Goal: Information Seeking & Learning: Learn about a topic

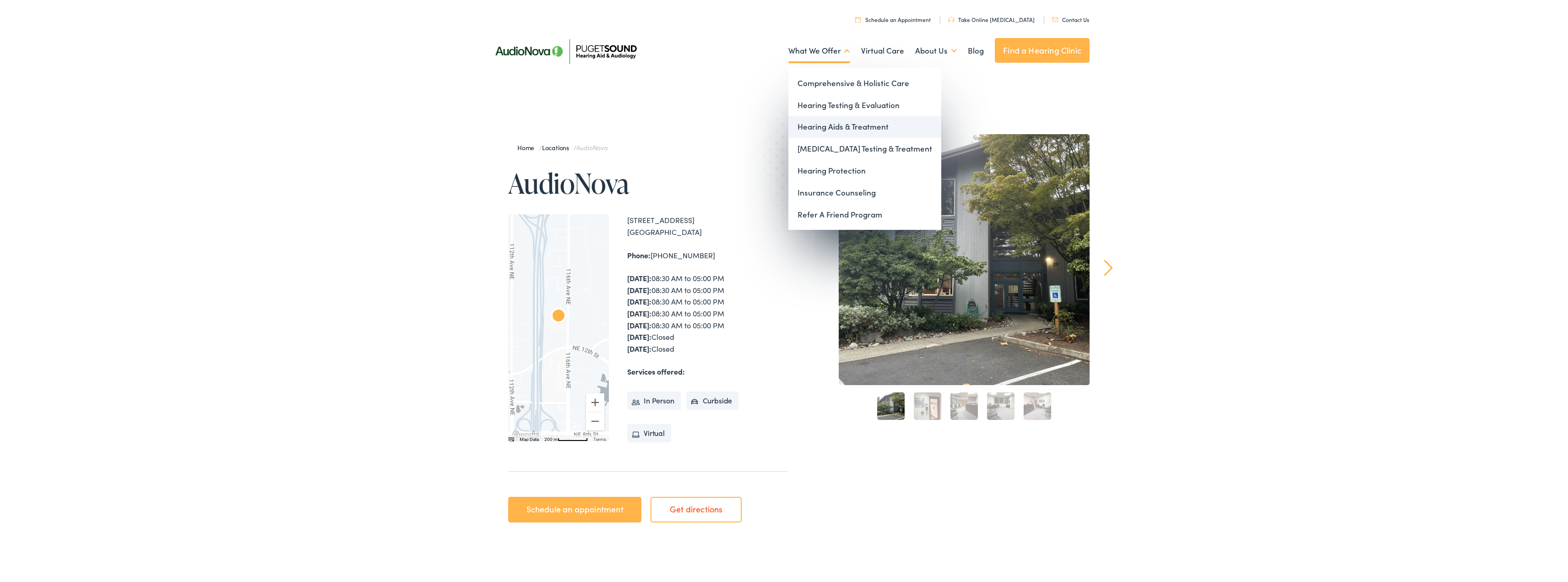
click at [853, 121] on link "Hearing Aids & Treatment" at bounding box center [864, 125] width 153 height 22
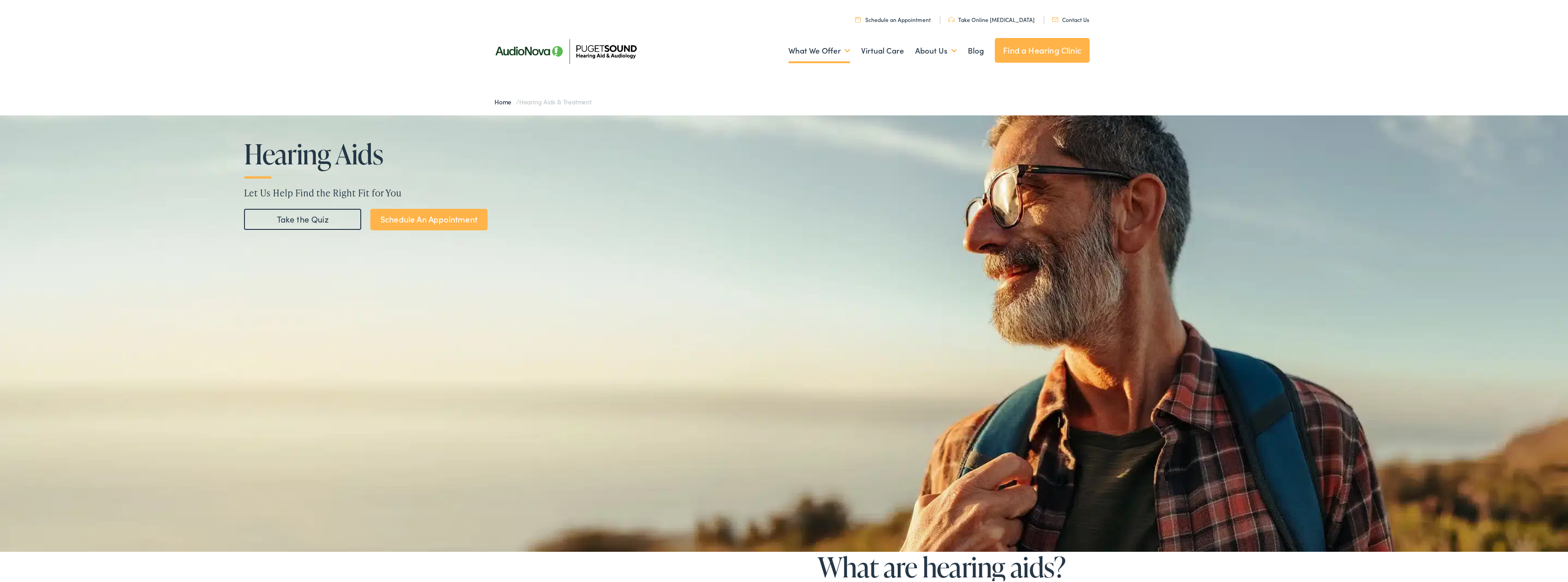
click at [341, 214] on link "Take the Quiz" at bounding box center [303, 218] width 117 height 21
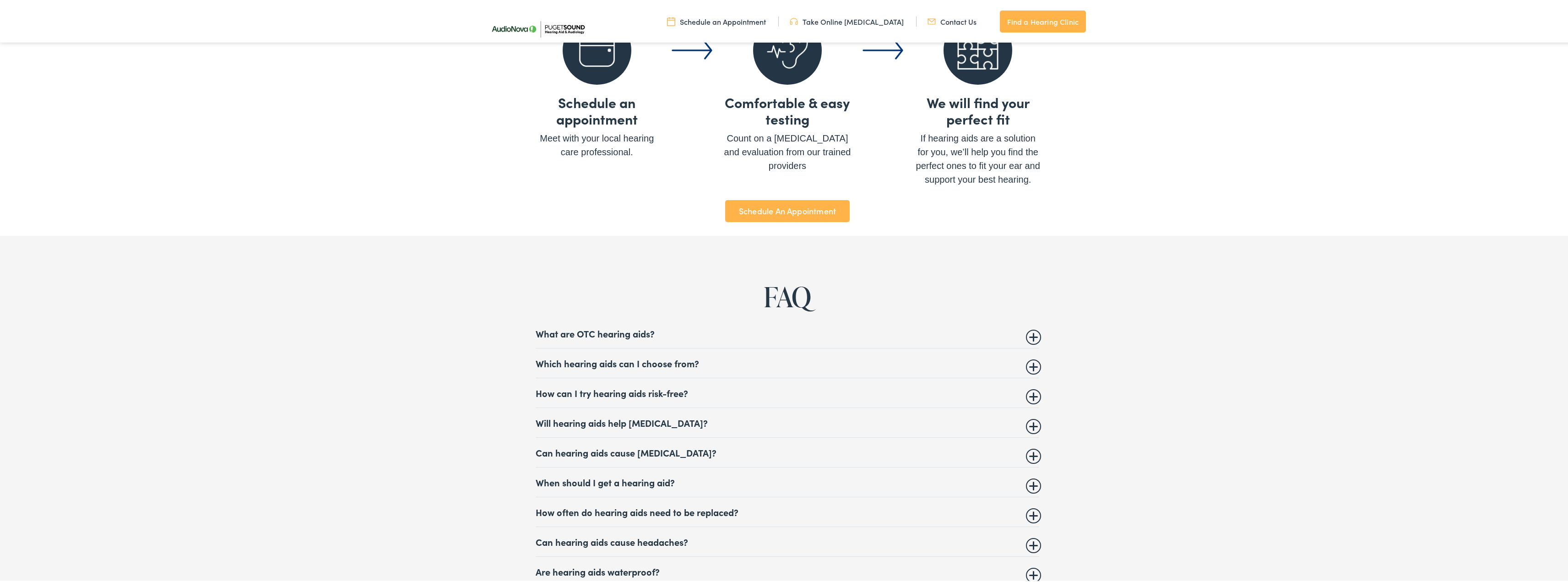
scroll to position [3760, 0]
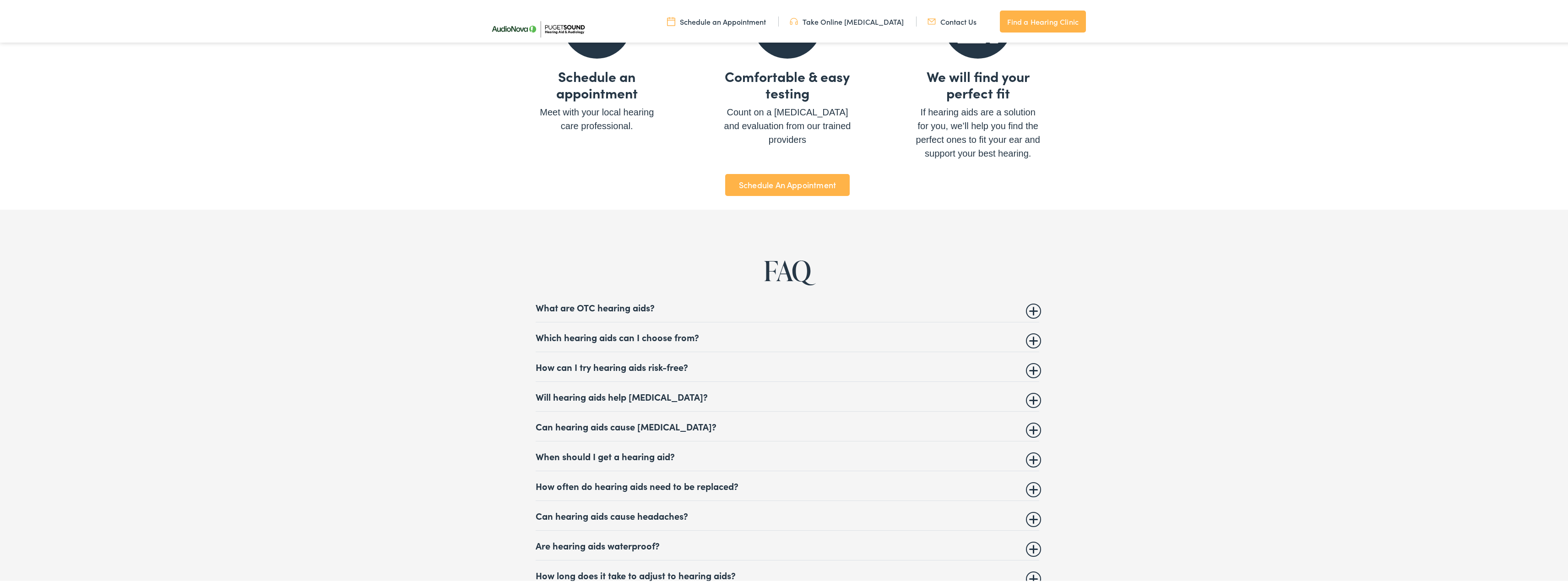
click at [682, 331] on summary "Which hearing aids can I choose from?" at bounding box center [787, 335] width 503 height 11
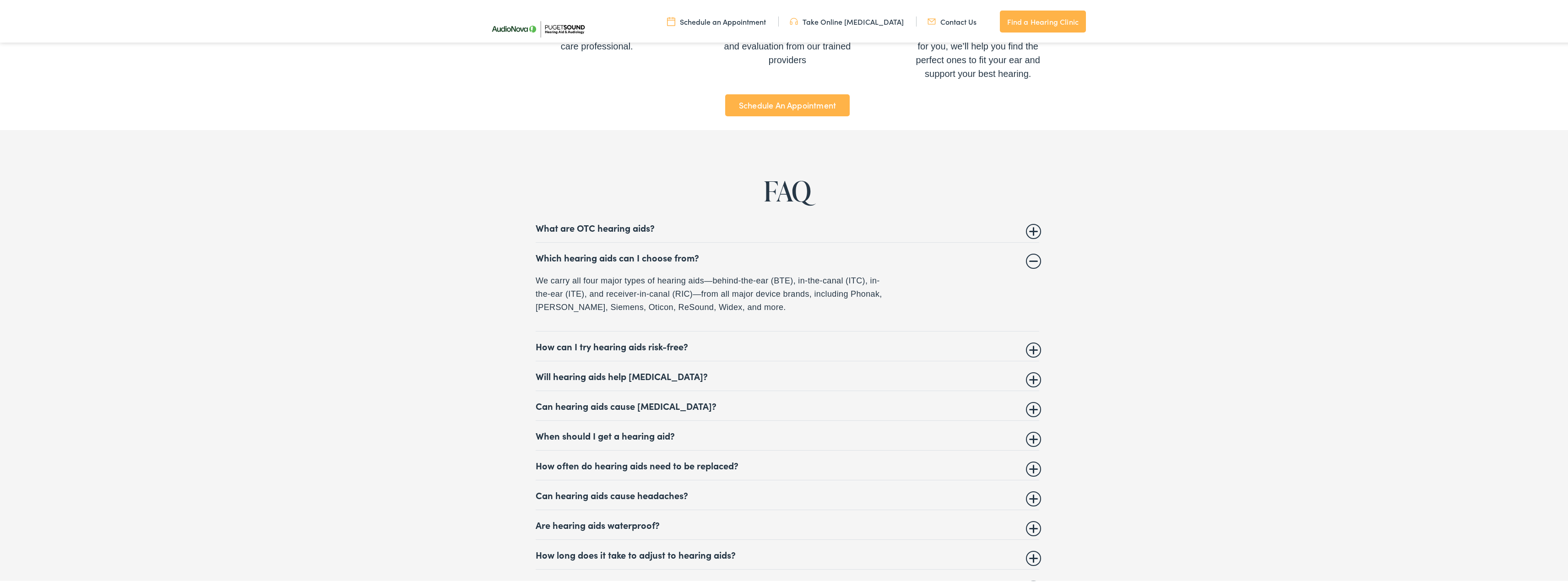
scroll to position [3852, 0]
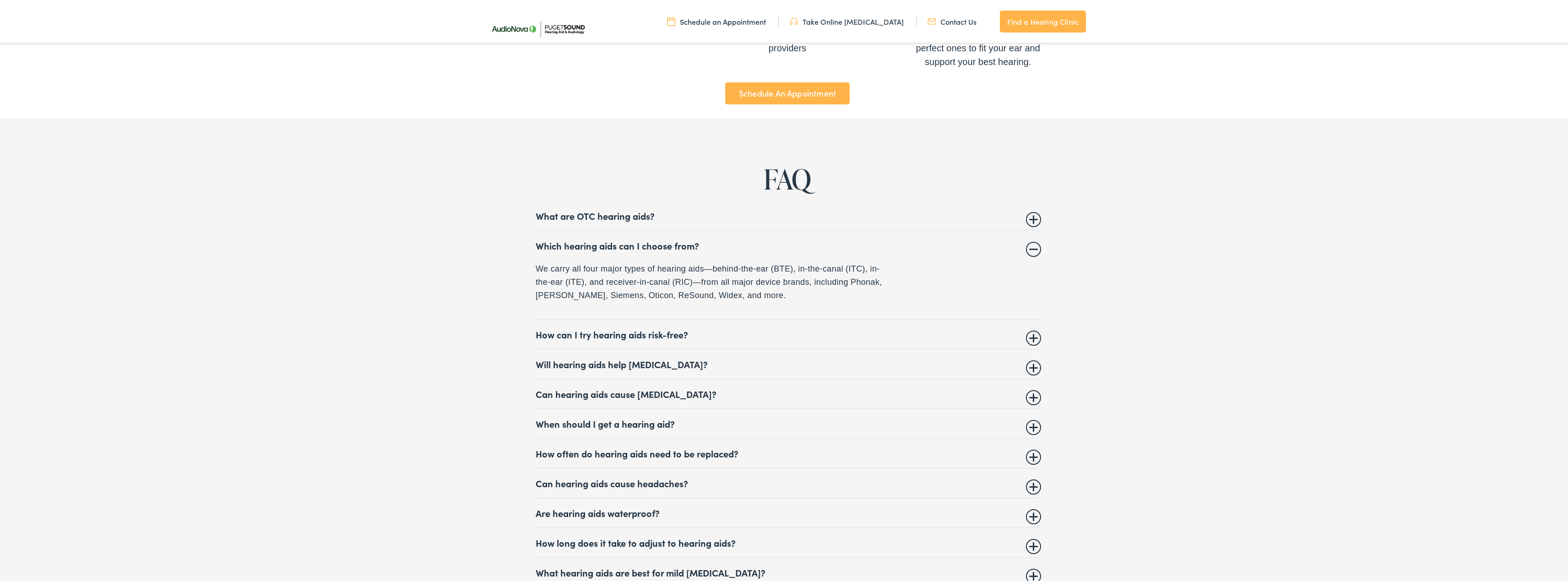
click at [719, 330] on summary "How can I try hearing aids risk-free?" at bounding box center [787, 333] width 503 height 11
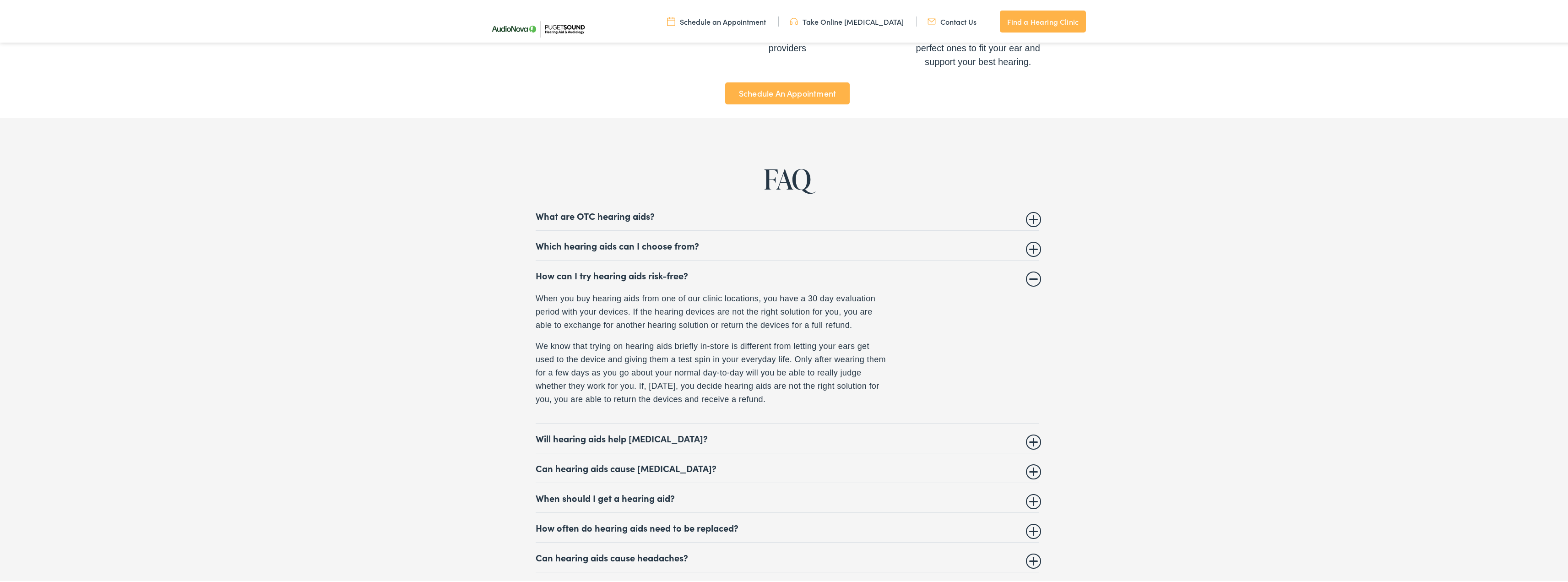
click at [631, 436] on summary "Will hearing aids help tinnitus?" at bounding box center [787, 436] width 503 height 11
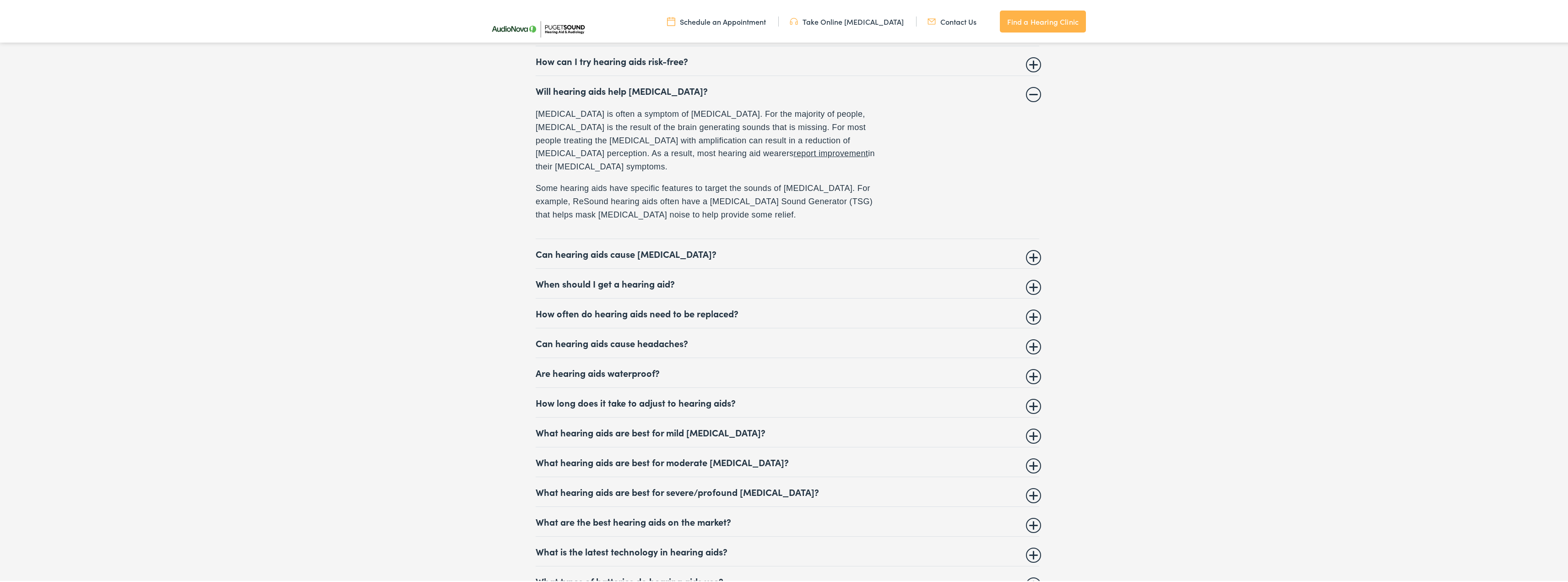
scroll to position [4081, 0]
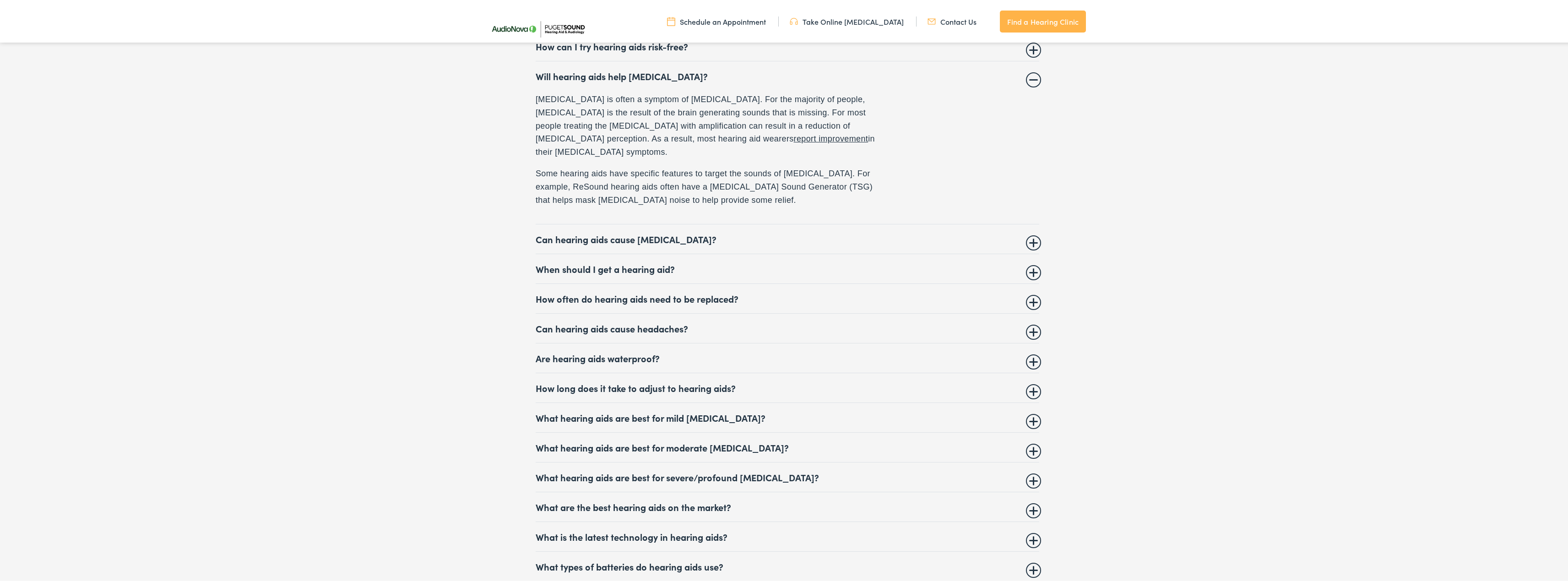
click at [909, 292] on summary "How often do hearing aids need to be replaced?" at bounding box center [787, 297] width 503 height 11
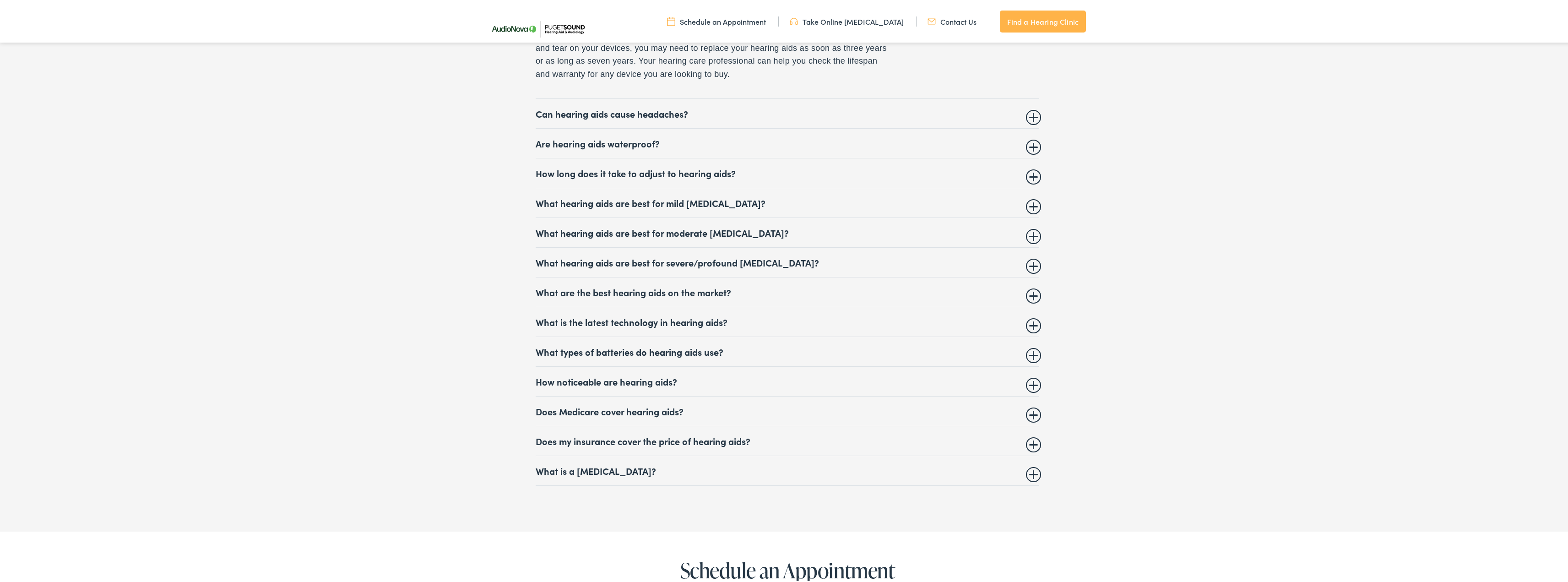
scroll to position [4264, 0]
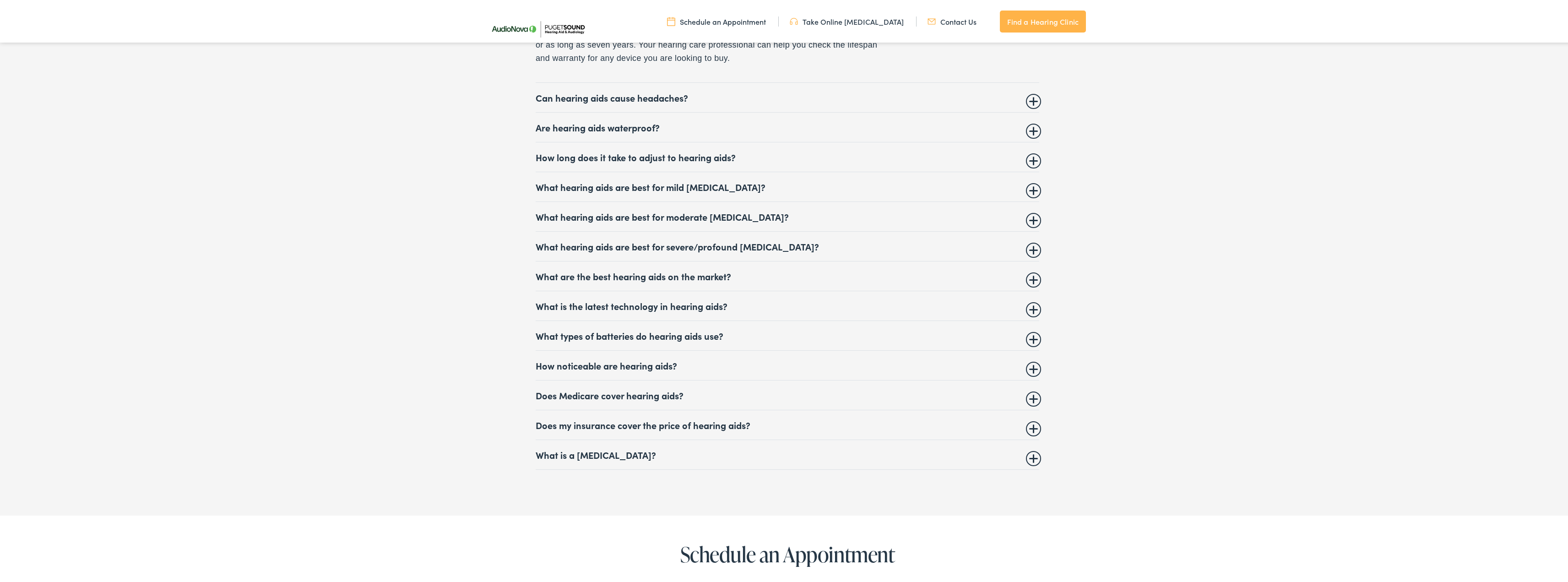
click at [942, 276] on details "What are the best hearing aids on the market? Our clinics get asked this questi…" at bounding box center [787, 275] width 503 height 30
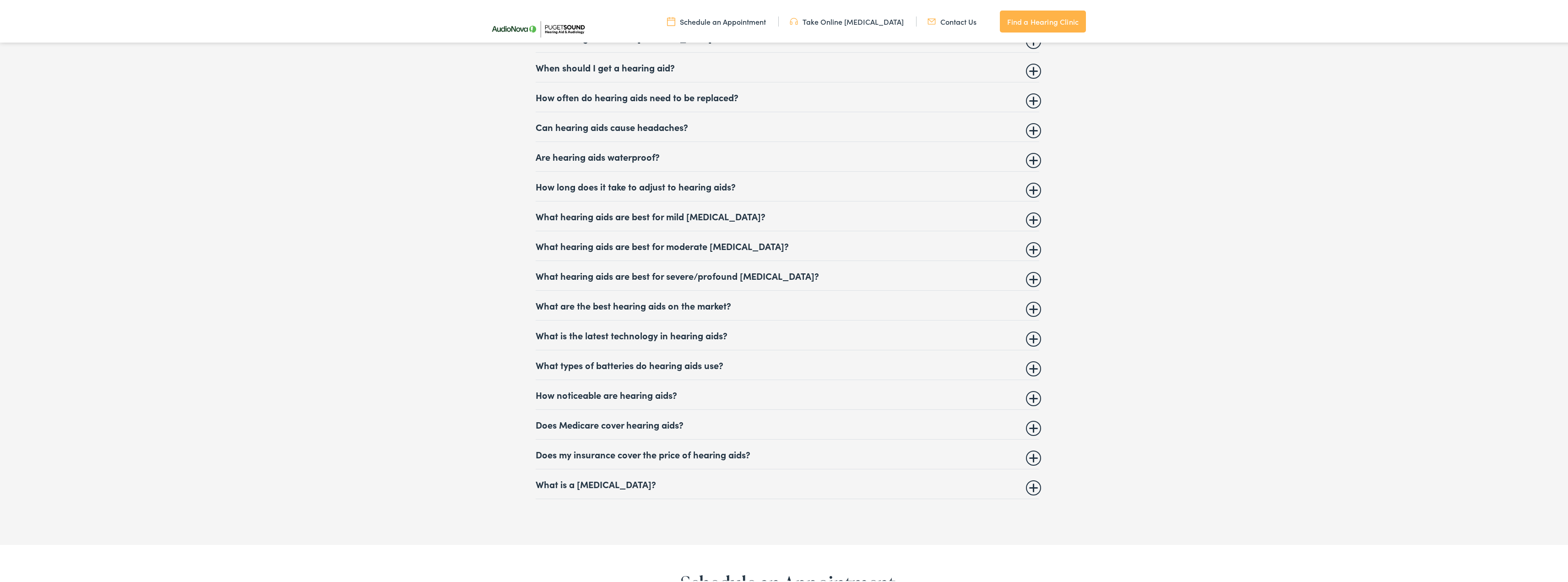
scroll to position [4115, 0]
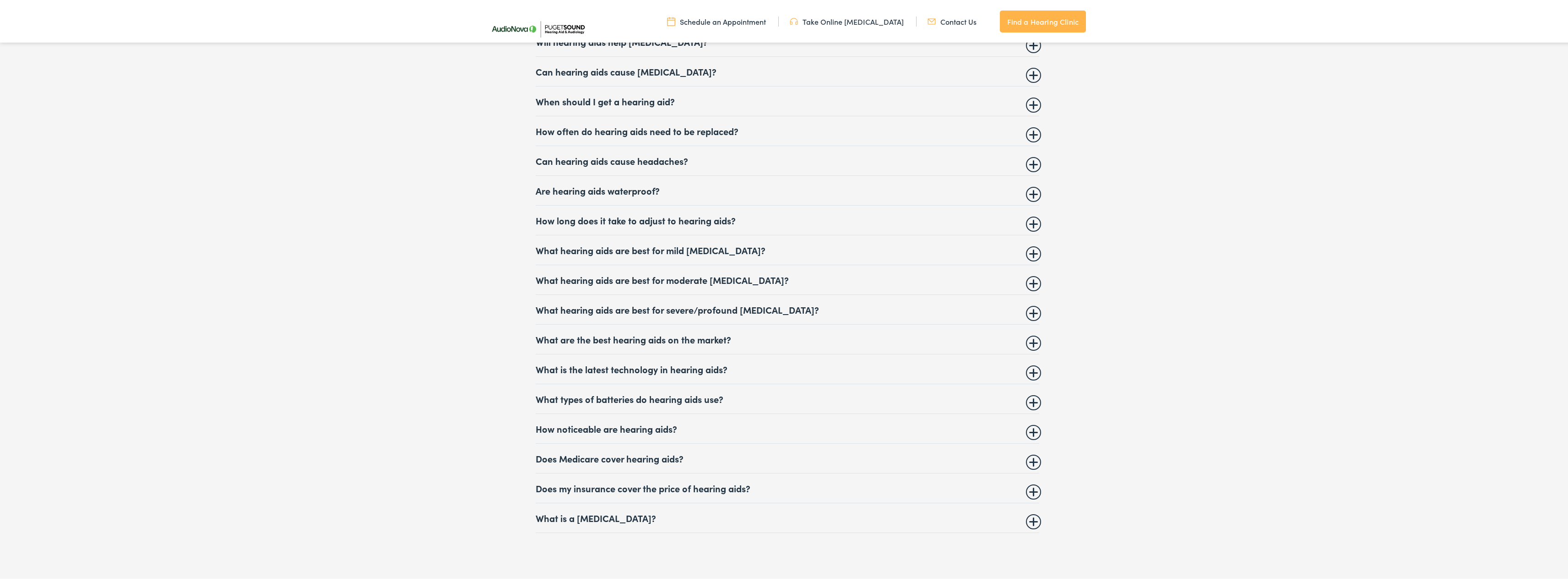
click at [716, 332] on summary "What are the best hearing aids on the market?" at bounding box center [787, 338] width 503 height 11
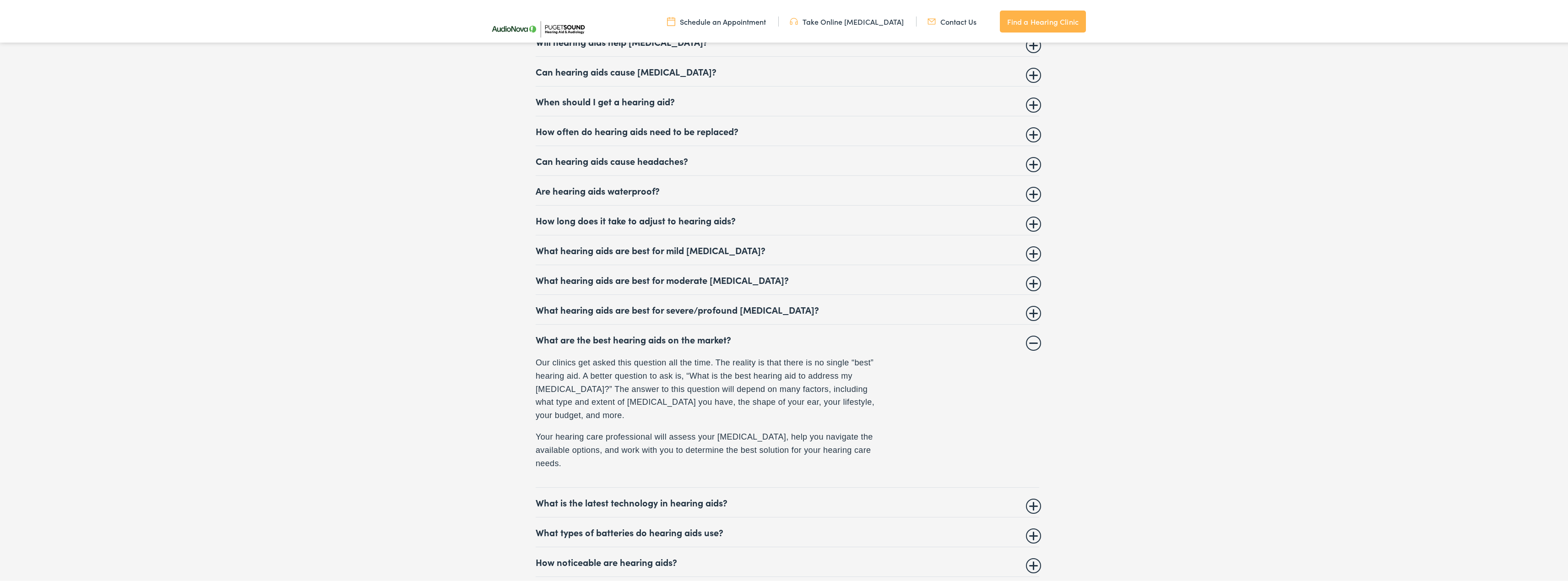
click at [733, 332] on summary "What are the best hearing aids on the market?" at bounding box center [787, 338] width 503 height 11
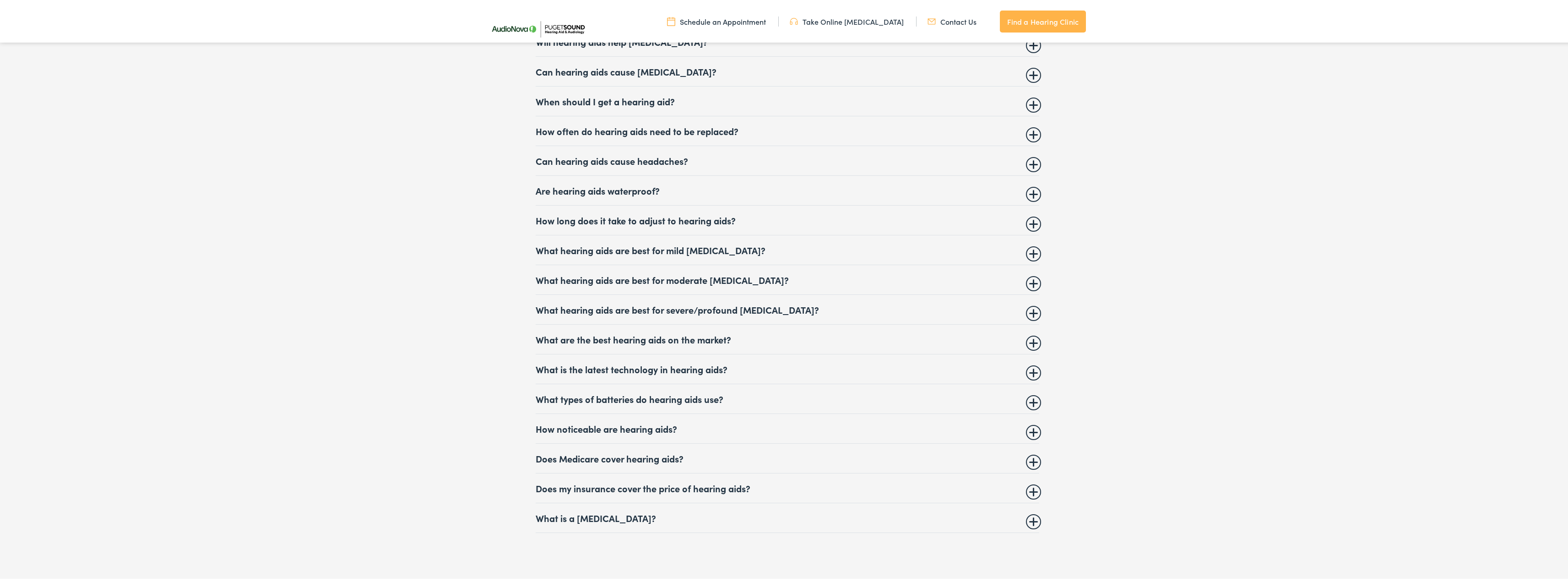
click at [705, 365] on summary "What is the latest technology in hearing aids?" at bounding box center [787, 368] width 503 height 11
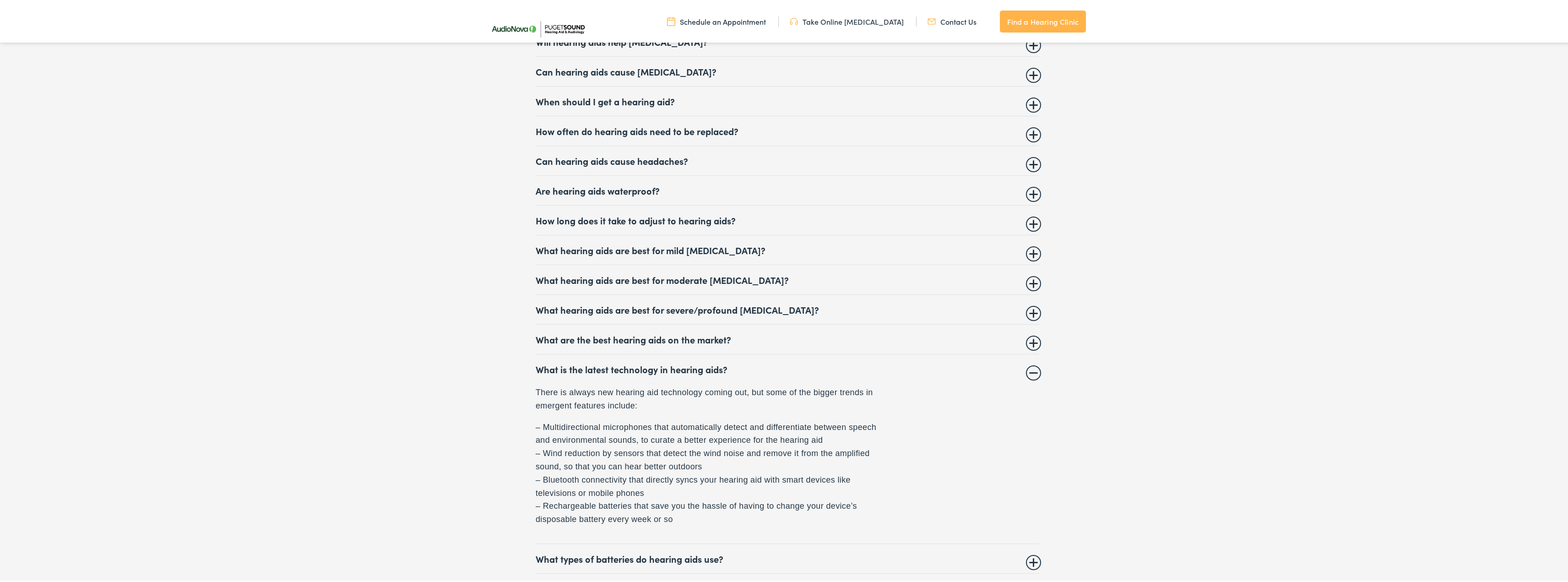
click at [691, 368] on summary "What is the latest technology in hearing aids?" at bounding box center [787, 368] width 503 height 11
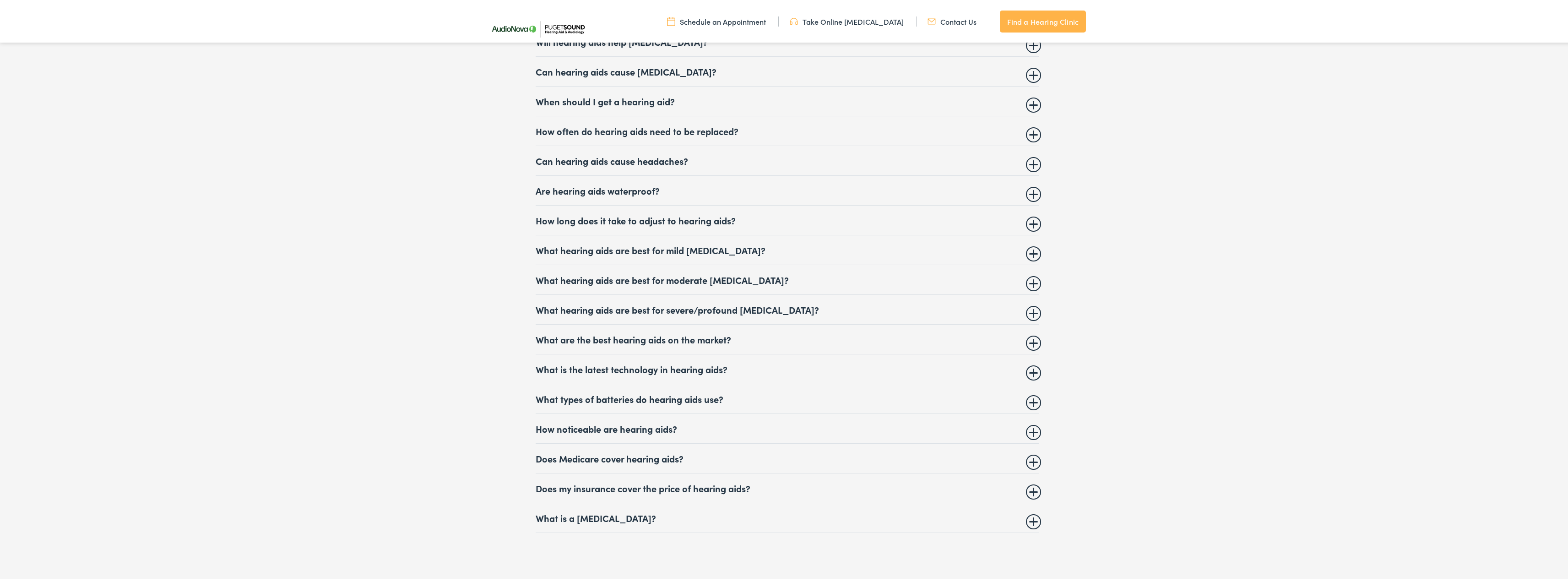
click at [694, 482] on summary "Does my insurance cover the price of hearing aids?" at bounding box center [787, 486] width 503 height 11
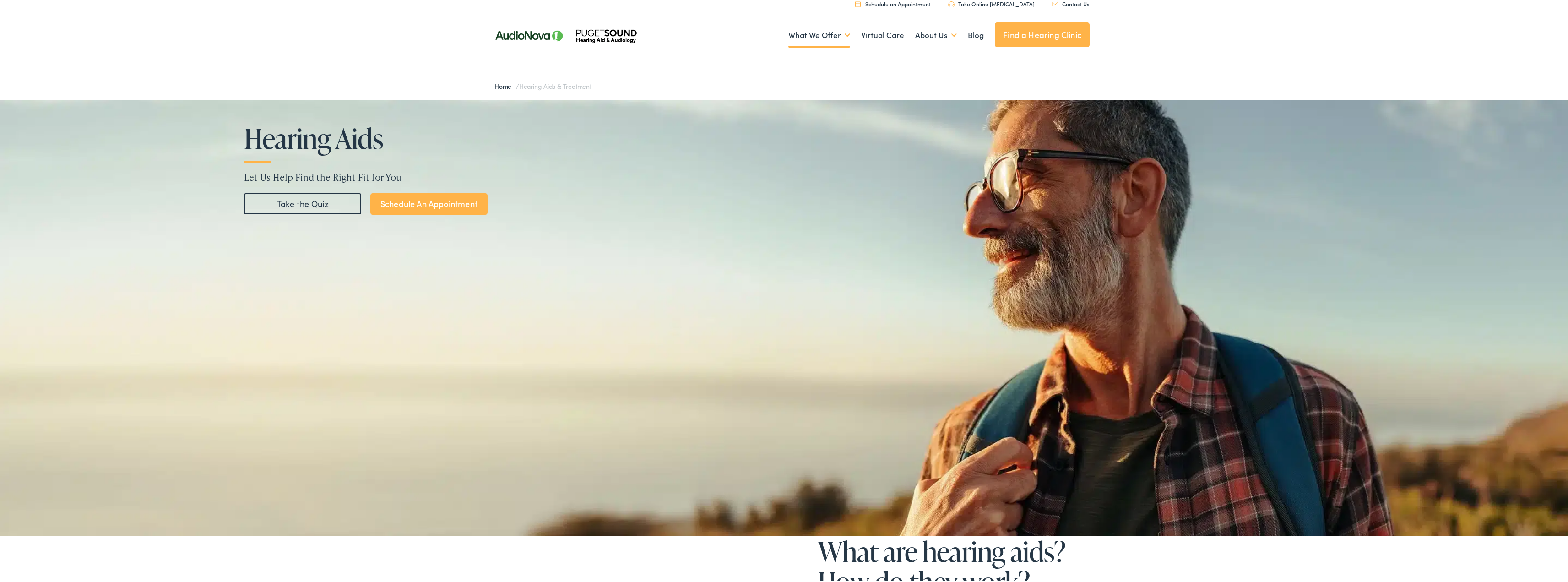
scroll to position [0, 0]
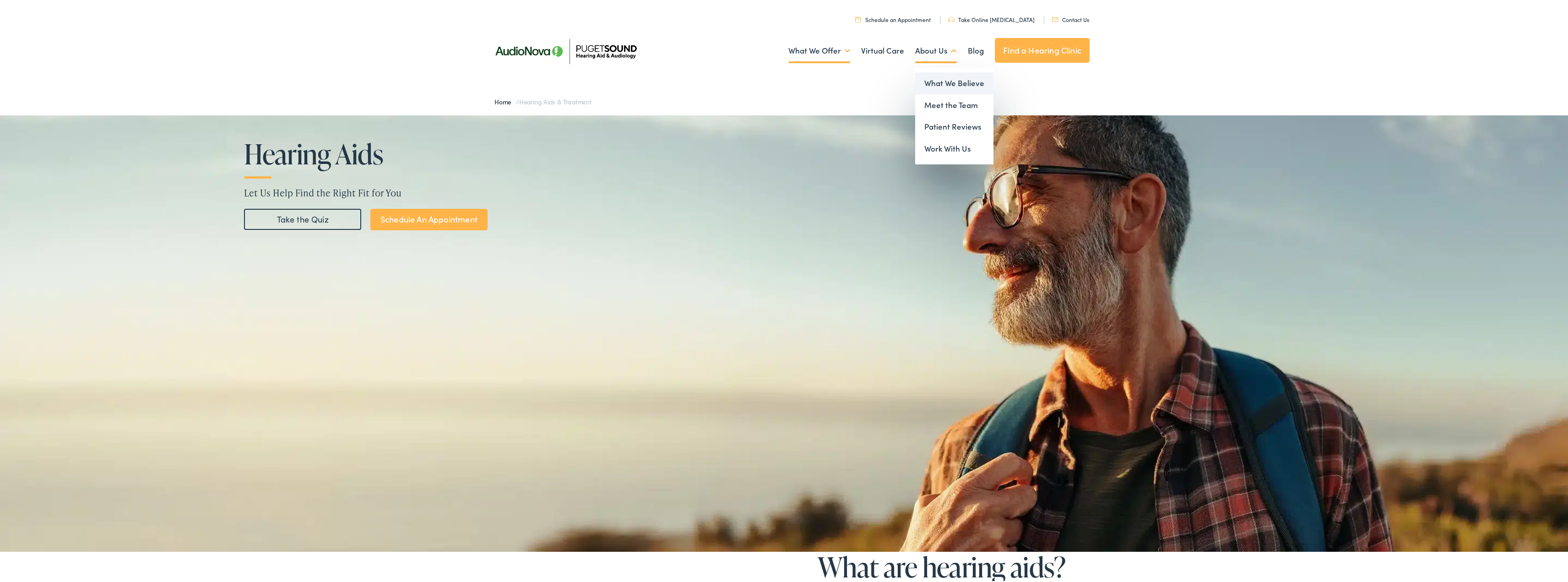
click at [939, 80] on link "What We Believe" at bounding box center [954, 82] width 79 height 22
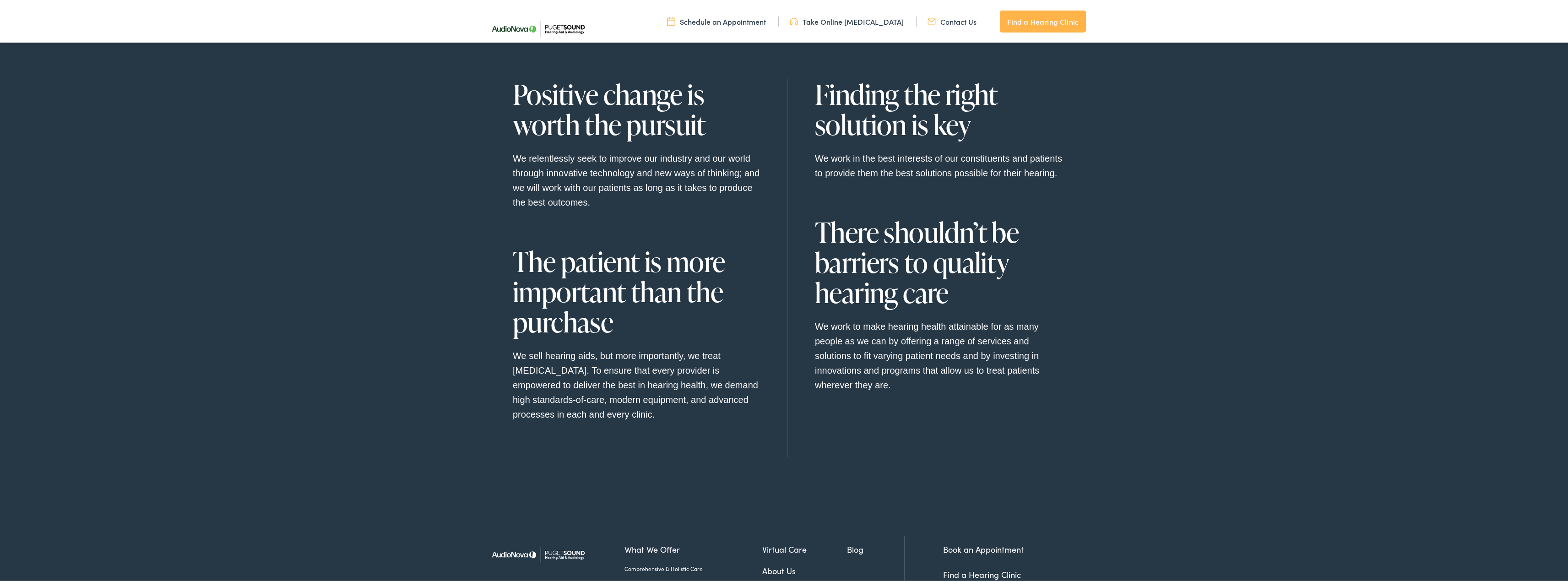
scroll to position [1048, 0]
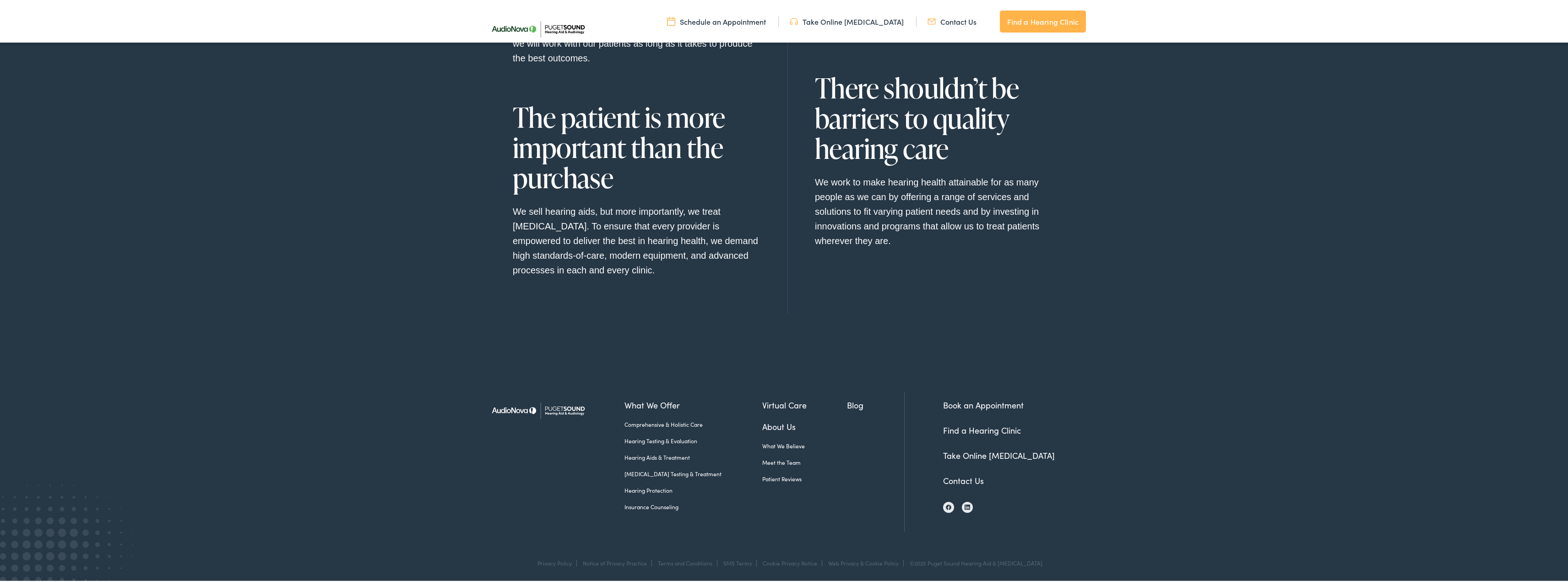
click at [1006, 430] on link "Find a Hearing Clinic" at bounding box center [982, 429] width 78 height 12
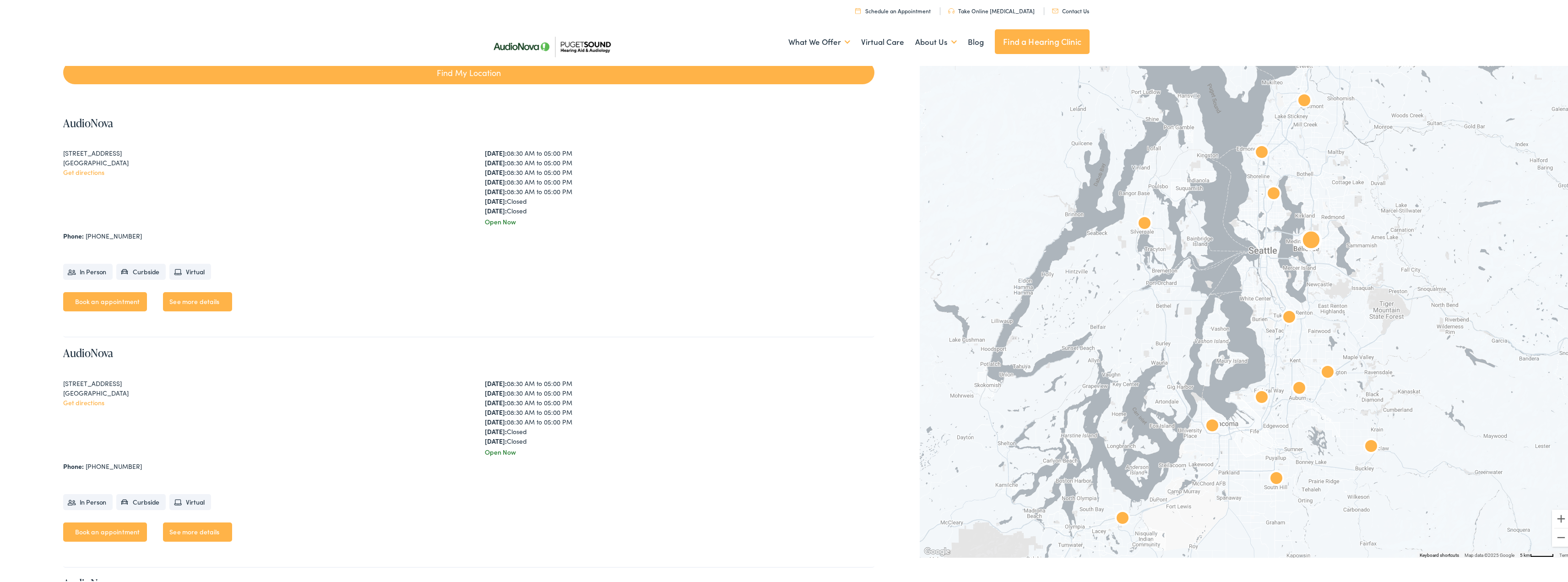
scroll to position [229, 0]
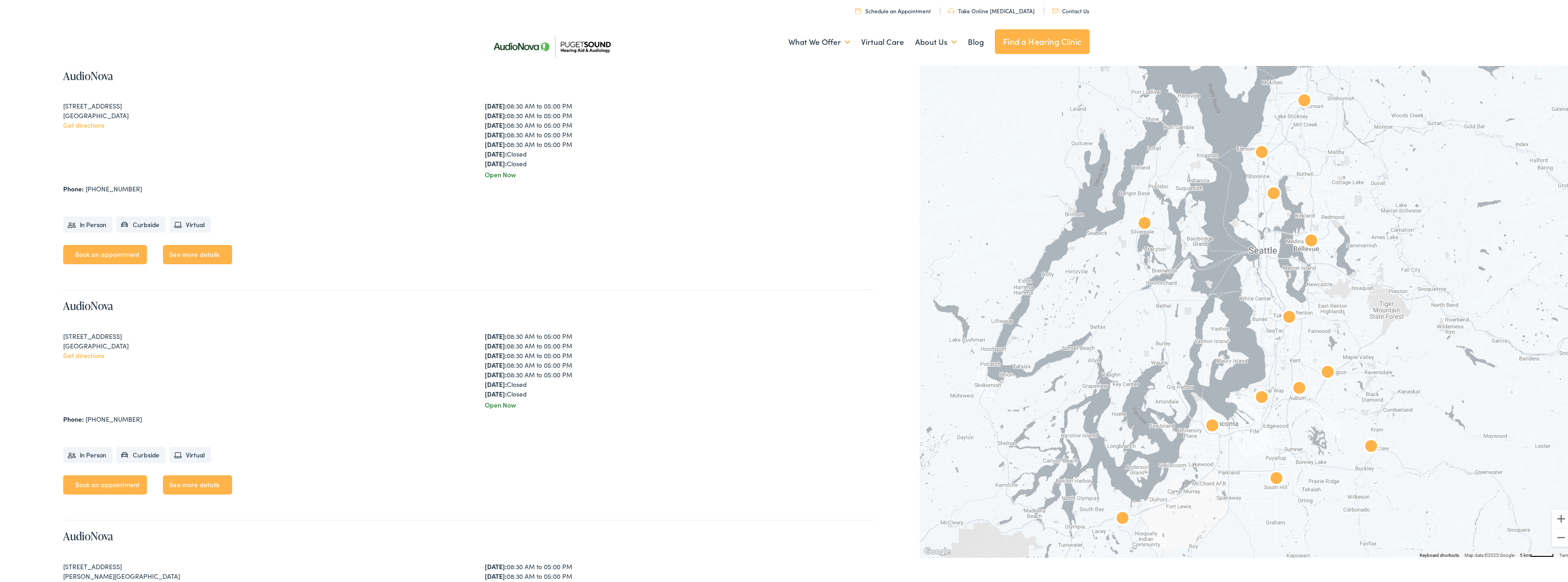
click at [1304, 239] on img "AudioNova" at bounding box center [1311, 240] width 29 height 29
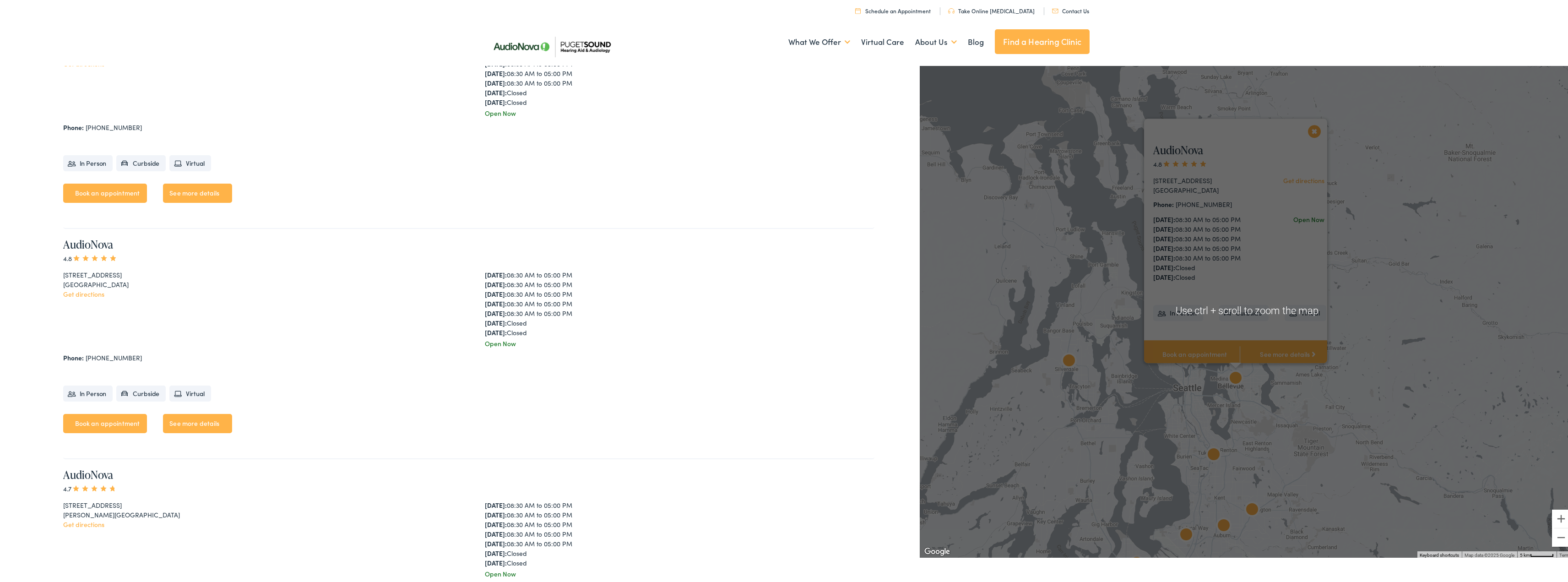
scroll to position [320, 0]
